Goal: Information Seeking & Learning: Learn about a topic

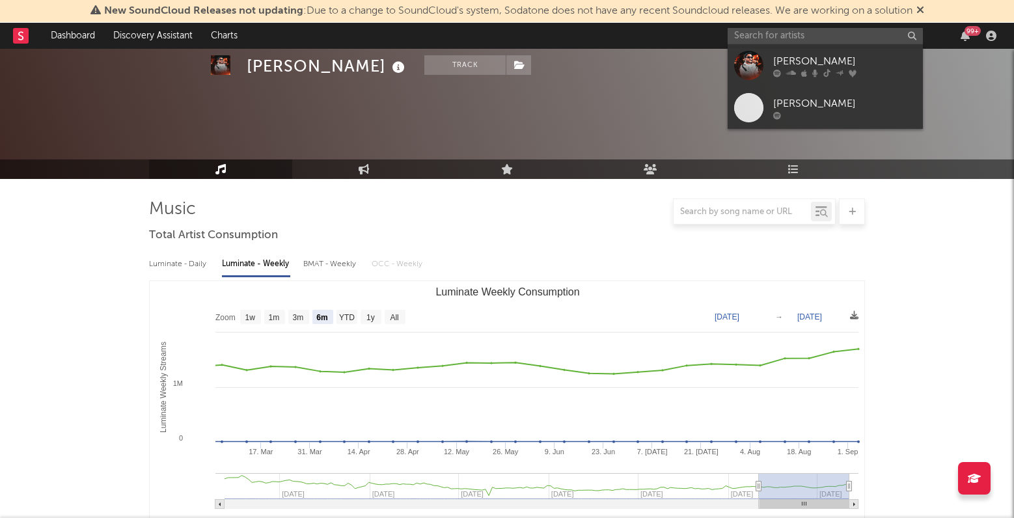
select select "6m"
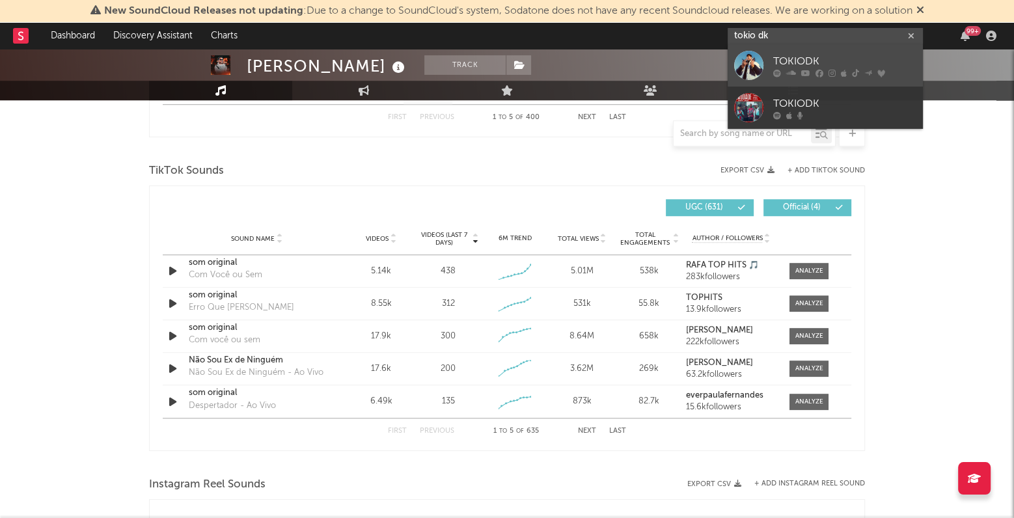
type input "tokio dk"
click at [791, 55] on div "TOKIODK" at bounding box center [844, 62] width 143 height 16
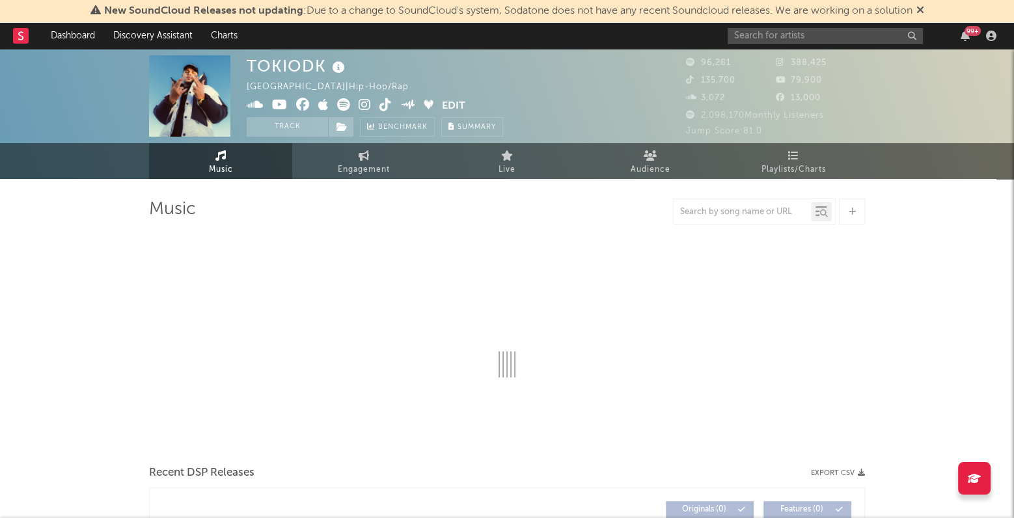
select select "6m"
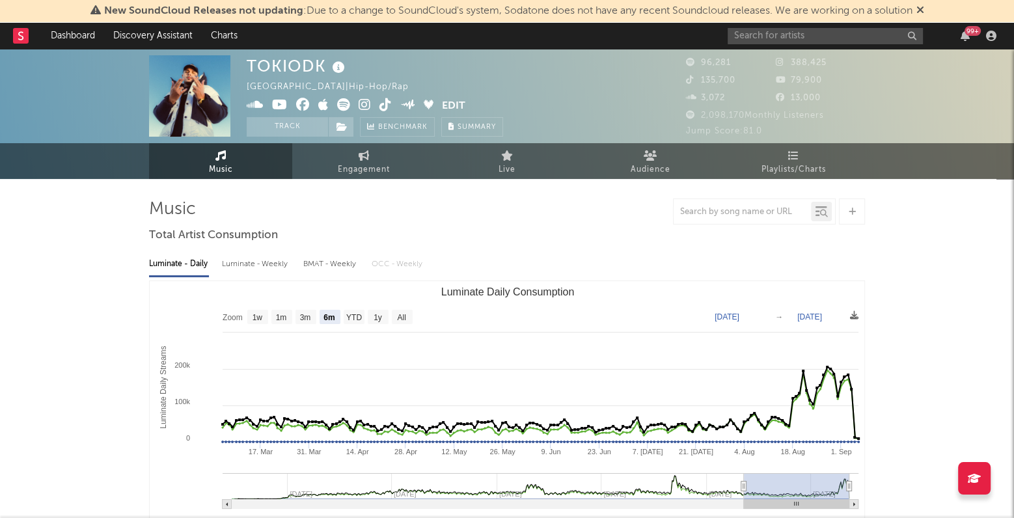
click at [273, 255] on div "Luminate - Weekly" at bounding box center [256, 264] width 68 height 22
select select "6m"
